Goal: Find specific page/section: Find specific page/section

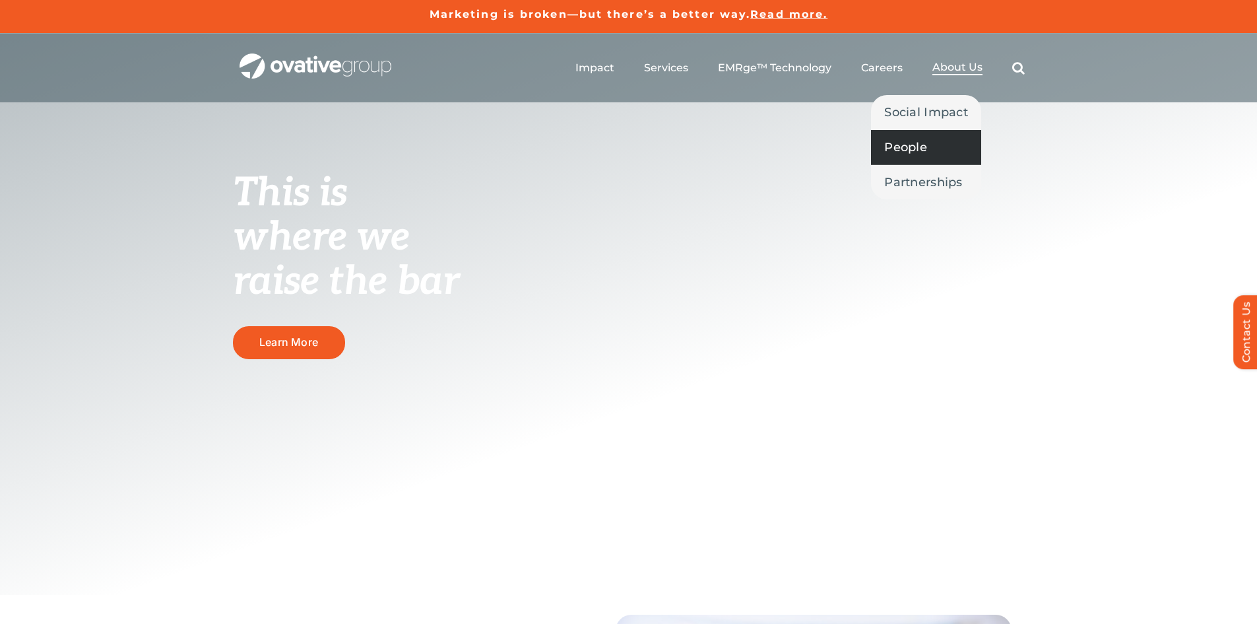
click at [917, 143] on span "People" at bounding box center [905, 147] width 43 height 18
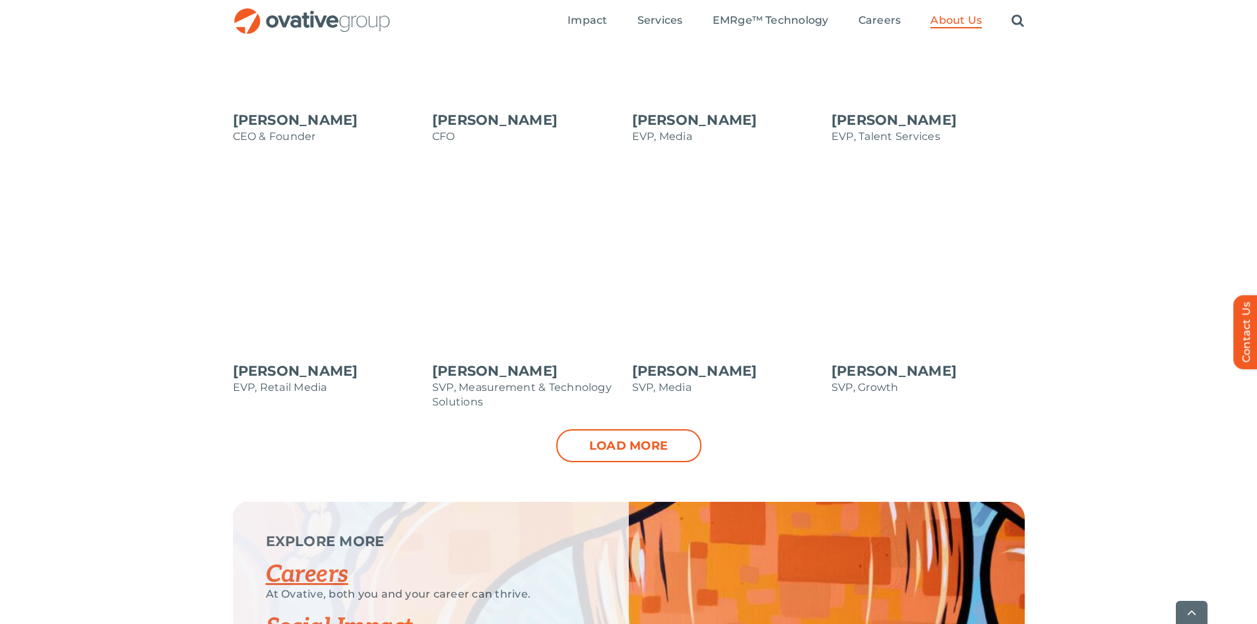
scroll to position [1386, 0]
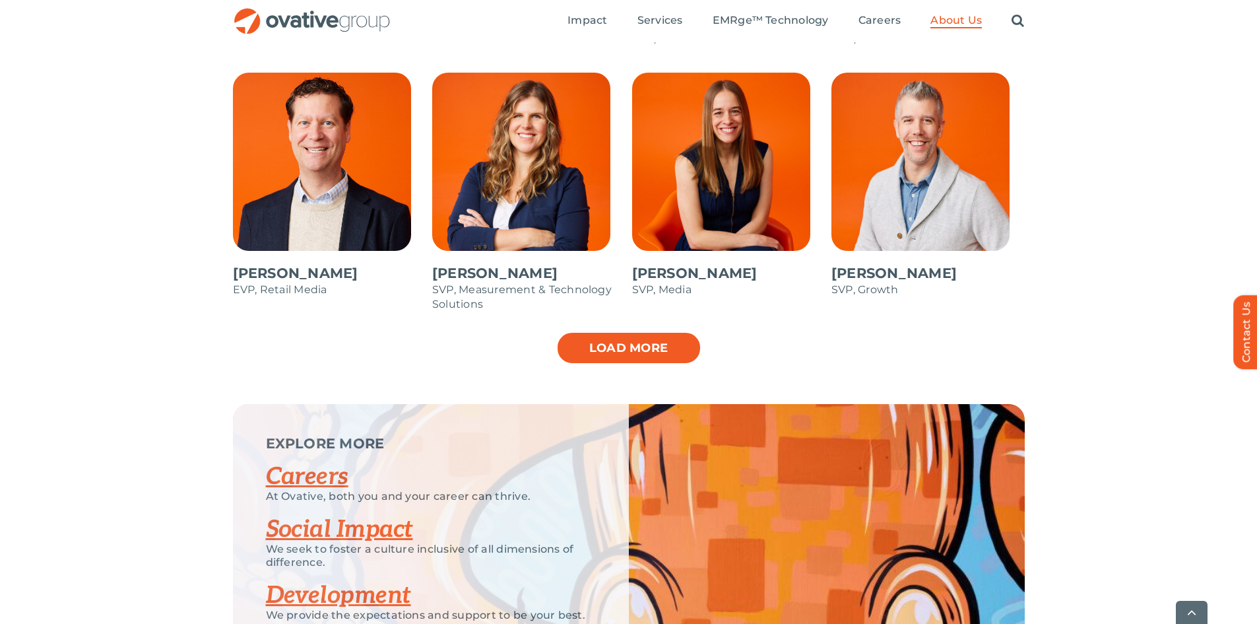
click at [650, 336] on link "Load more" at bounding box center [628, 347] width 145 height 33
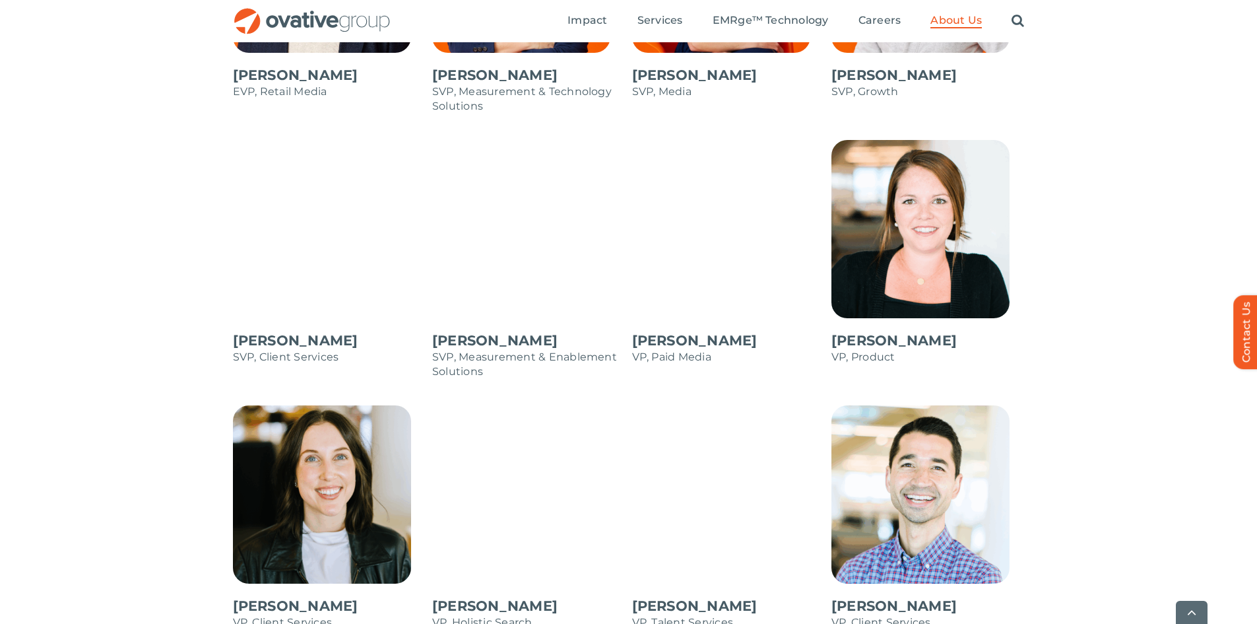
scroll to position [1848, 0]
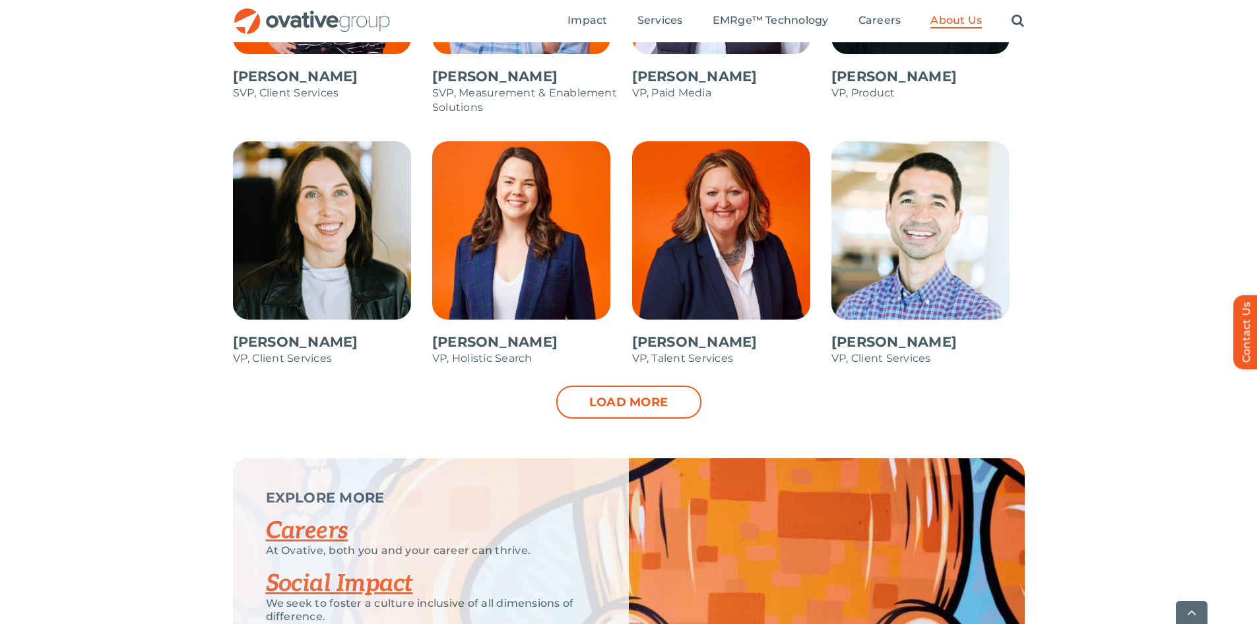
click at [607, 387] on link "Load more" at bounding box center [628, 401] width 145 height 33
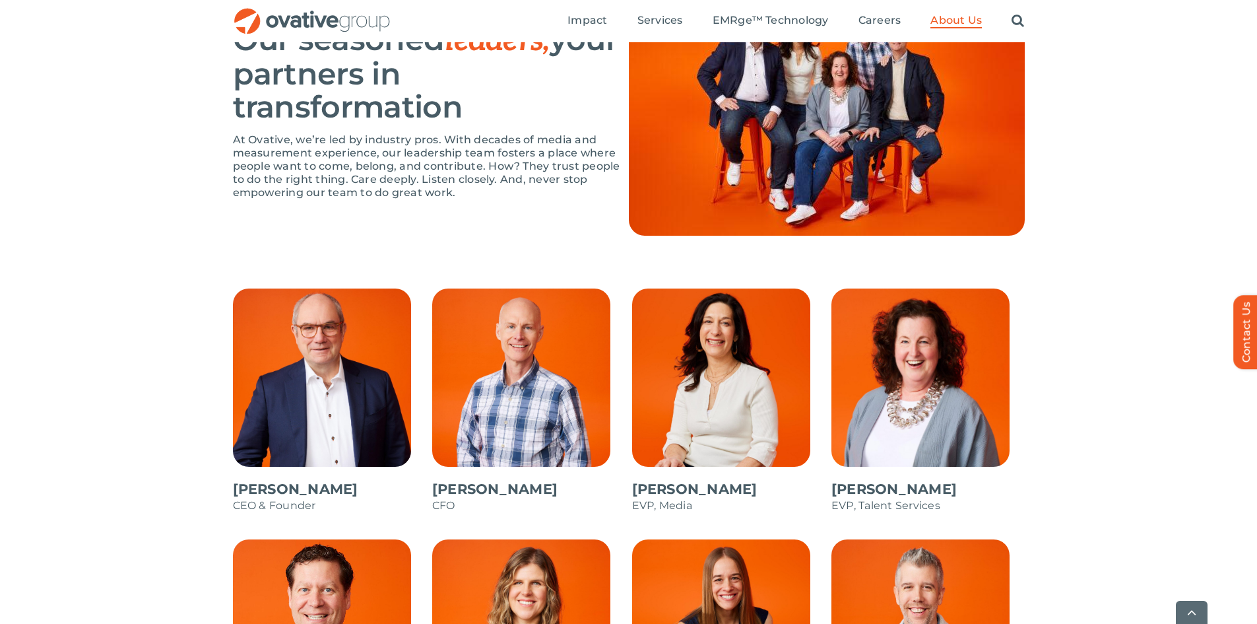
scroll to position [924, 0]
